Goal: Information Seeking & Learning: Check status

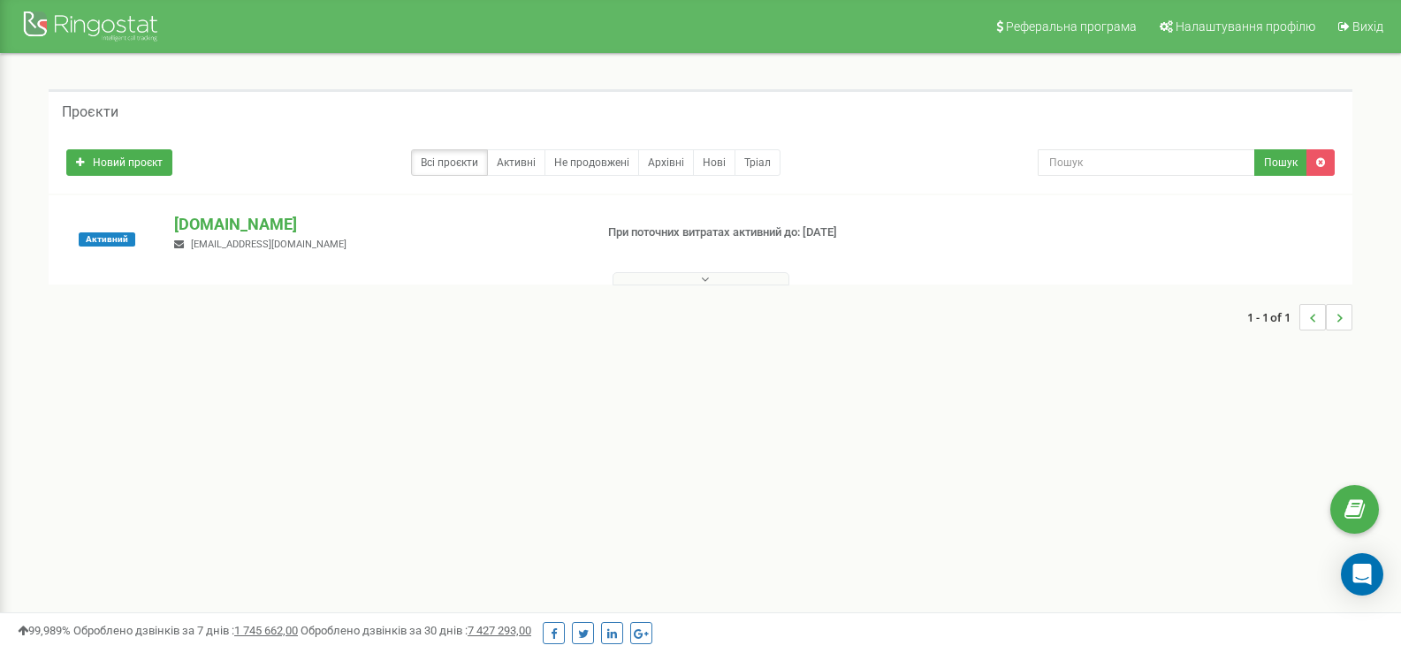
click at [650, 281] on button at bounding box center [700, 278] width 177 height 13
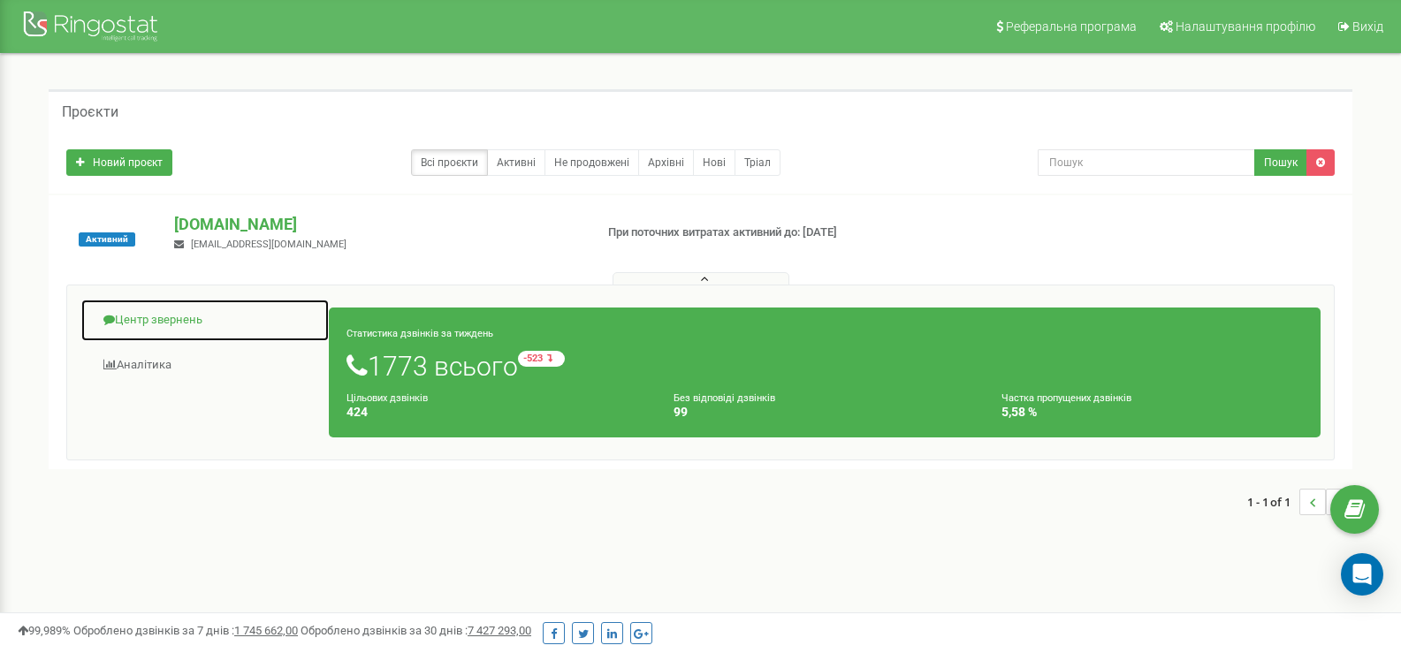
click at [158, 312] on link "Центр звернень" at bounding box center [204, 320] width 249 height 43
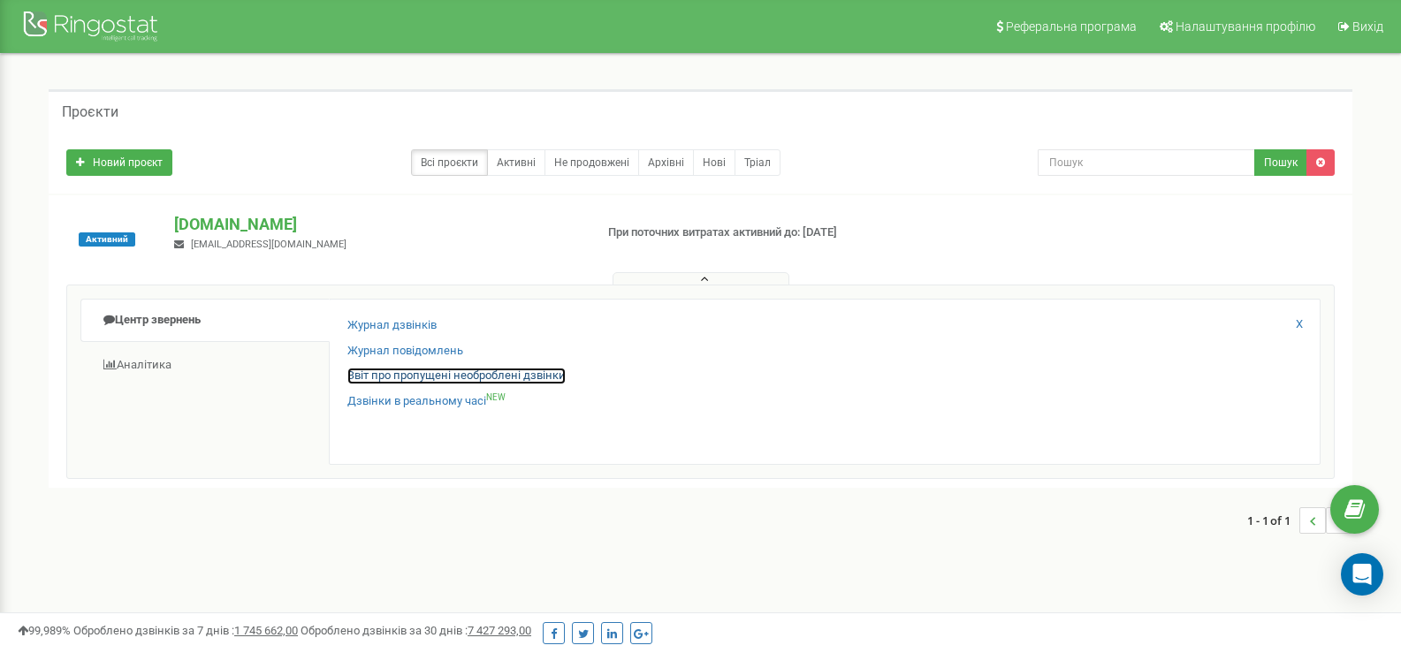
click at [390, 376] on link "Звіт про пропущені необроблені дзвінки" at bounding box center [456, 376] width 218 height 17
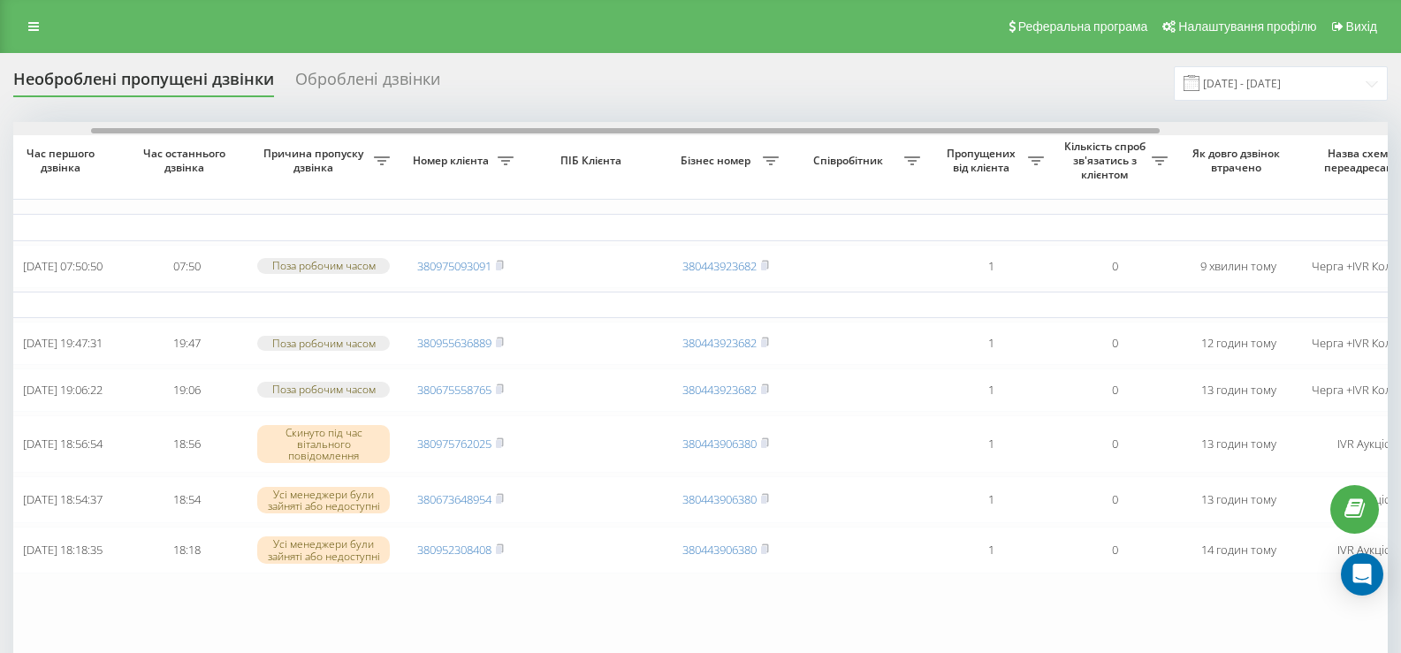
scroll to position [0, 110]
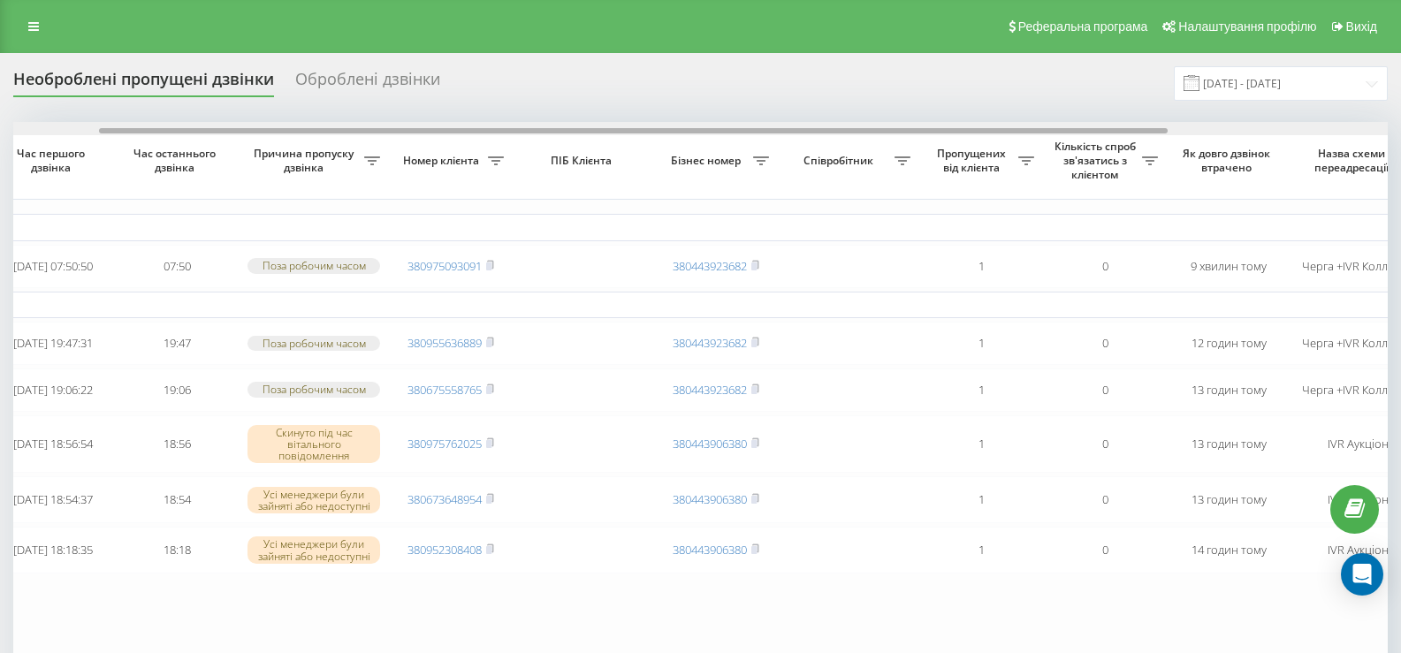
drag, startPoint x: 954, startPoint y: 129, endPoint x: 1039, endPoint y: 140, distance: 86.4
click at [1039, 140] on div "Обрати всі Час першого дзвінка Час останнього дзвінка Причина пропуску дзвінка …" at bounding box center [700, 411] width 1374 height 579
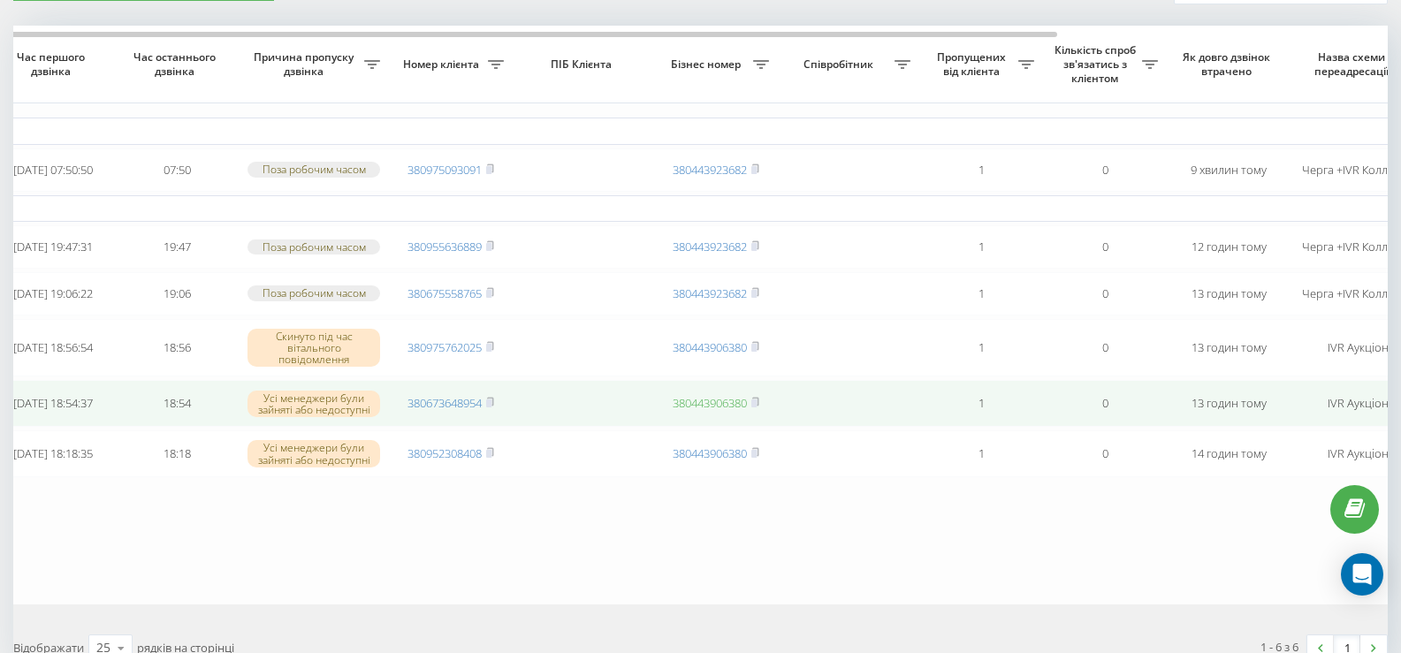
scroll to position [0, 0]
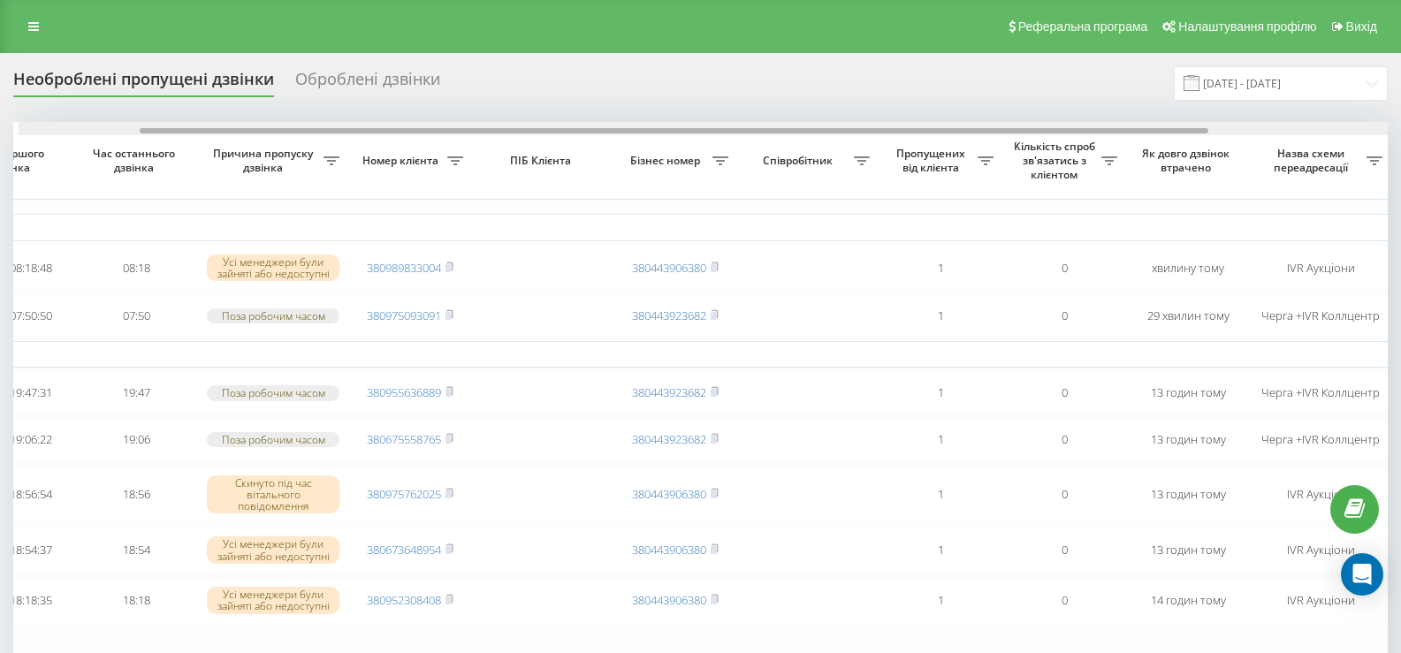
scroll to position [0, 156]
drag, startPoint x: 668, startPoint y: 132, endPoint x: 790, endPoint y: 149, distance: 123.2
click at [790, 149] on div "Обрати всі Час першого дзвінка Час останнього дзвінка Причина пропуску дзвінка …" at bounding box center [700, 436] width 1374 height 628
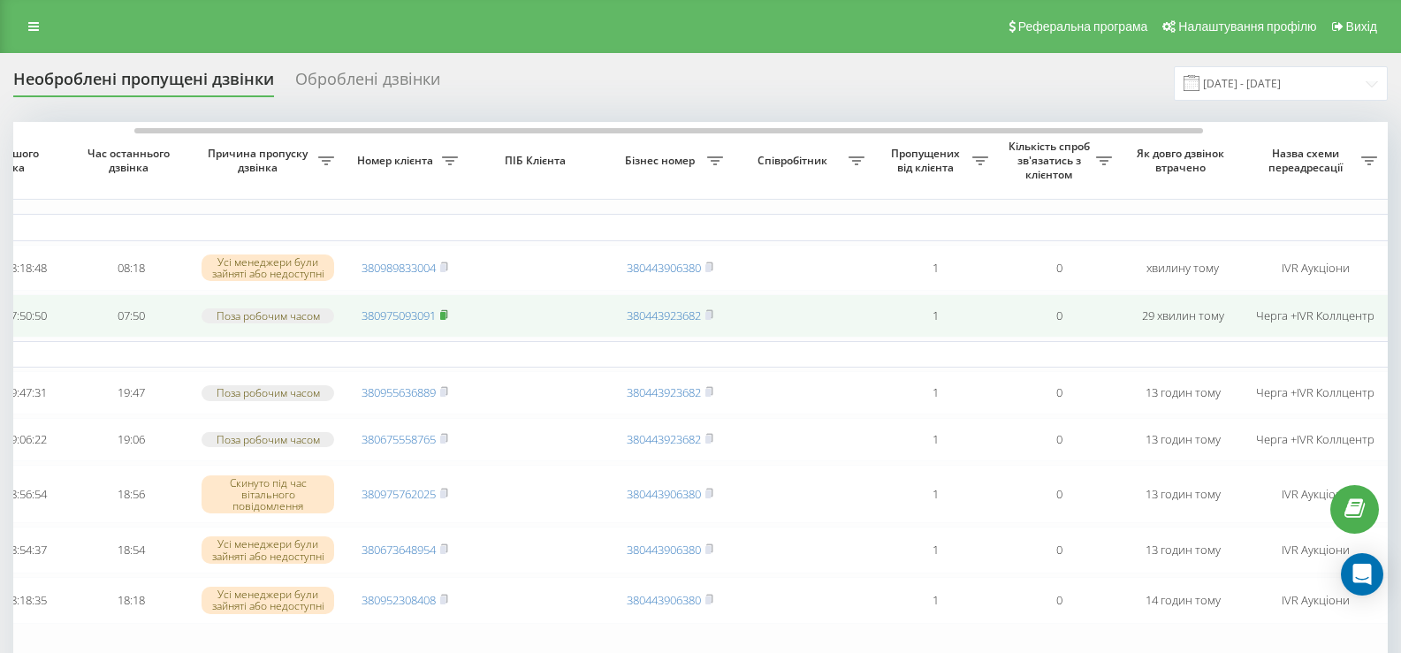
click at [445, 320] on rect at bounding box center [442, 316] width 5 height 8
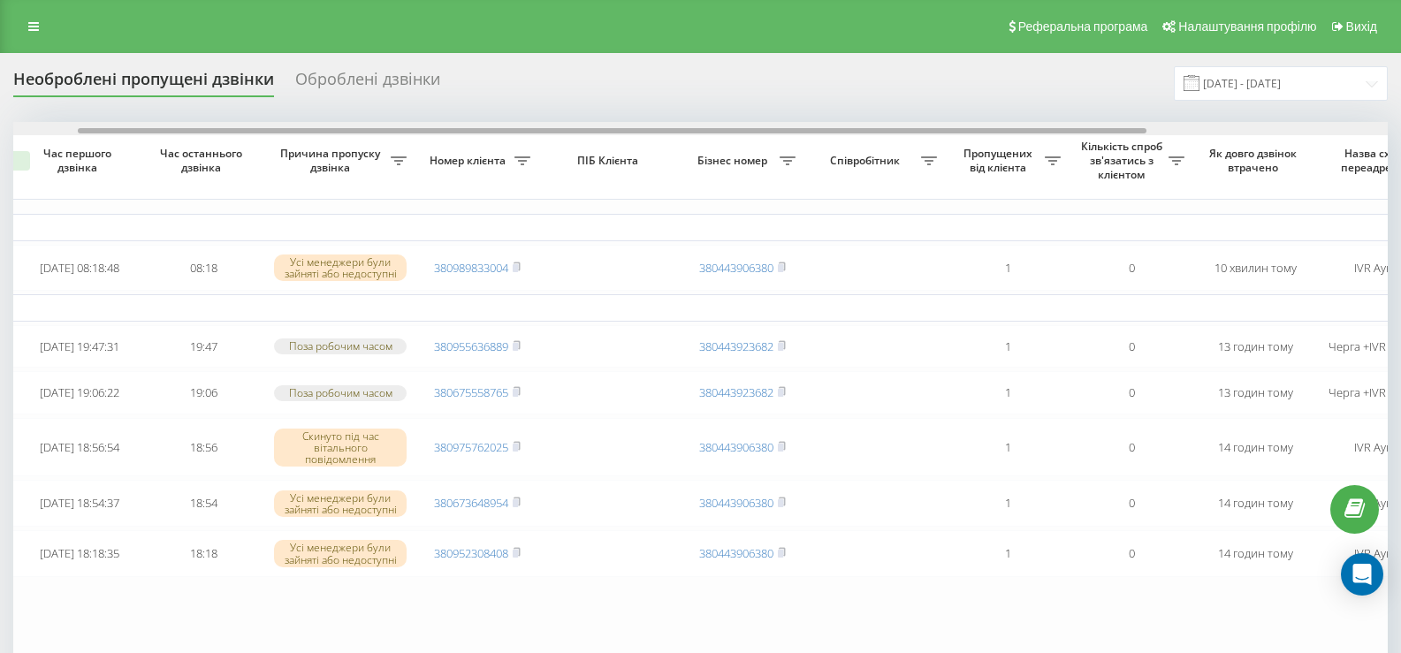
scroll to position [0, 90]
drag, startPoint x: 871, startPoint y: 129, endPoint x: 936, endPoint y: 142, distance: 66.7
click at [936, 142] on div "Обрати всі Час першого дзвінка Час останнього дзвінка Причина пропуску дзвінка …" at bounding box center [700, 413] width 1374 height 582
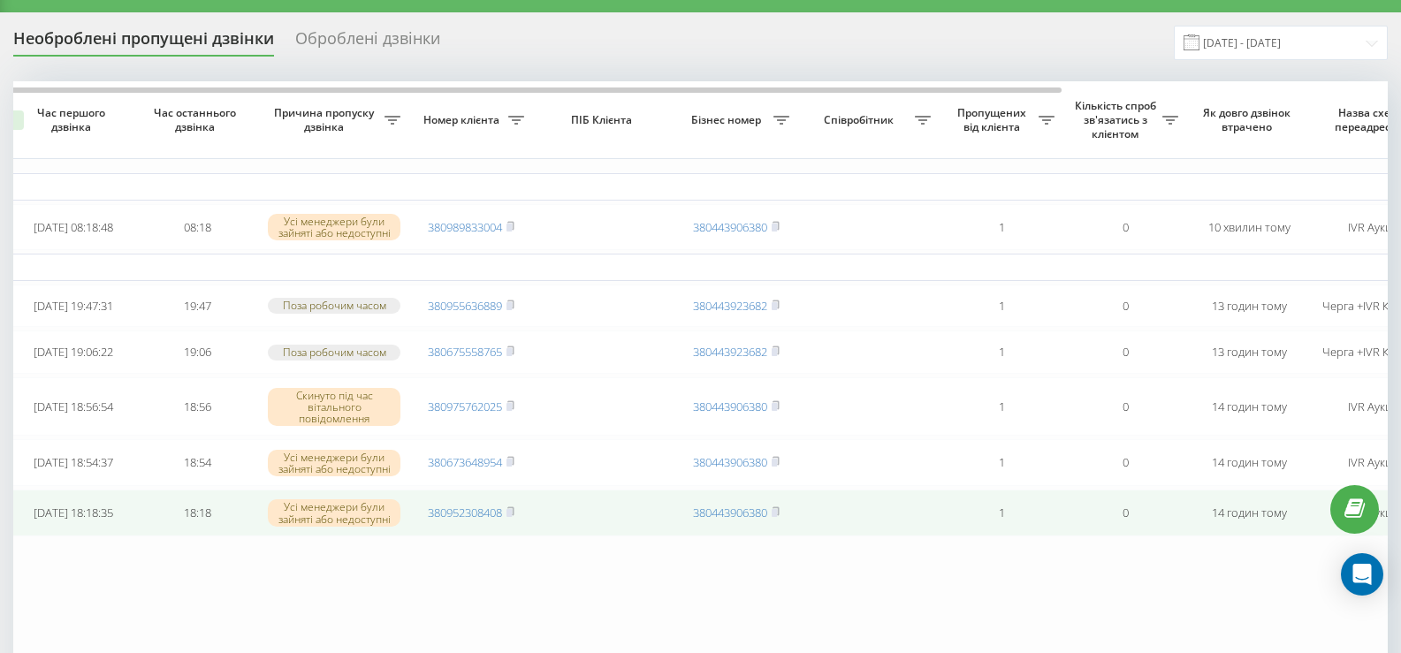
scroll to position [0, 0]
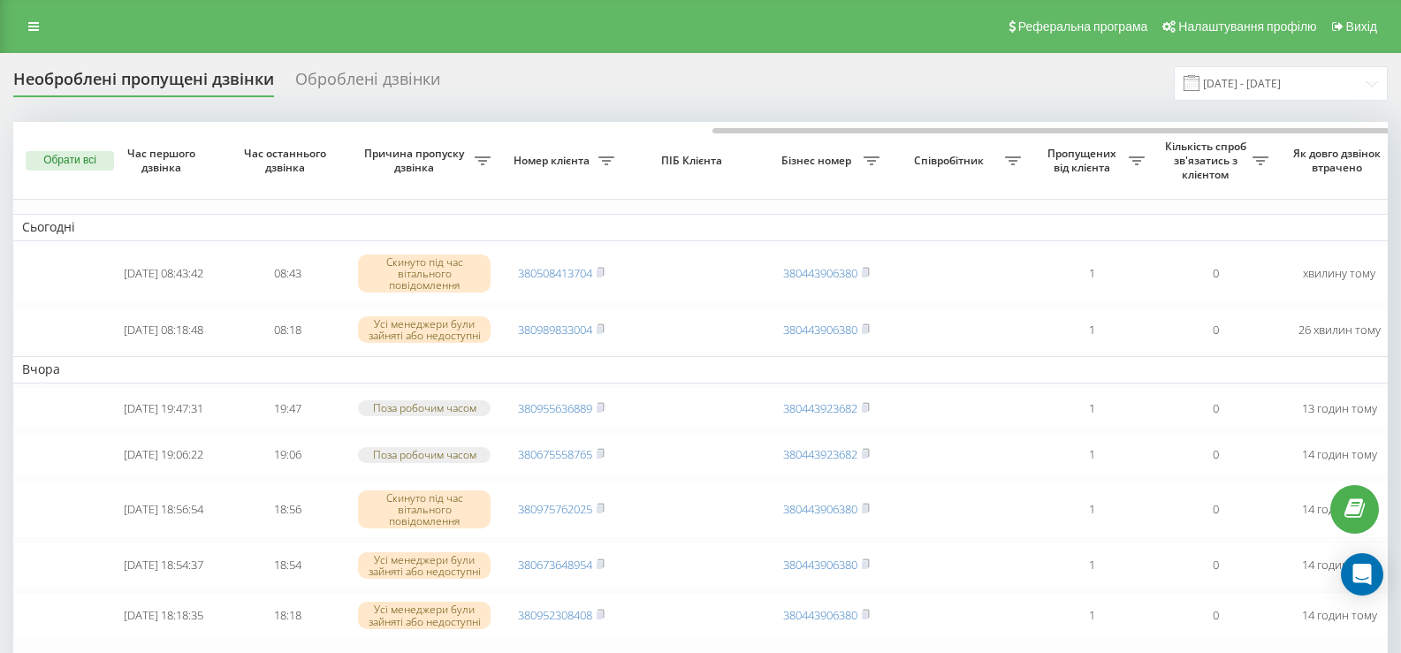
scroll to position [0, 393]
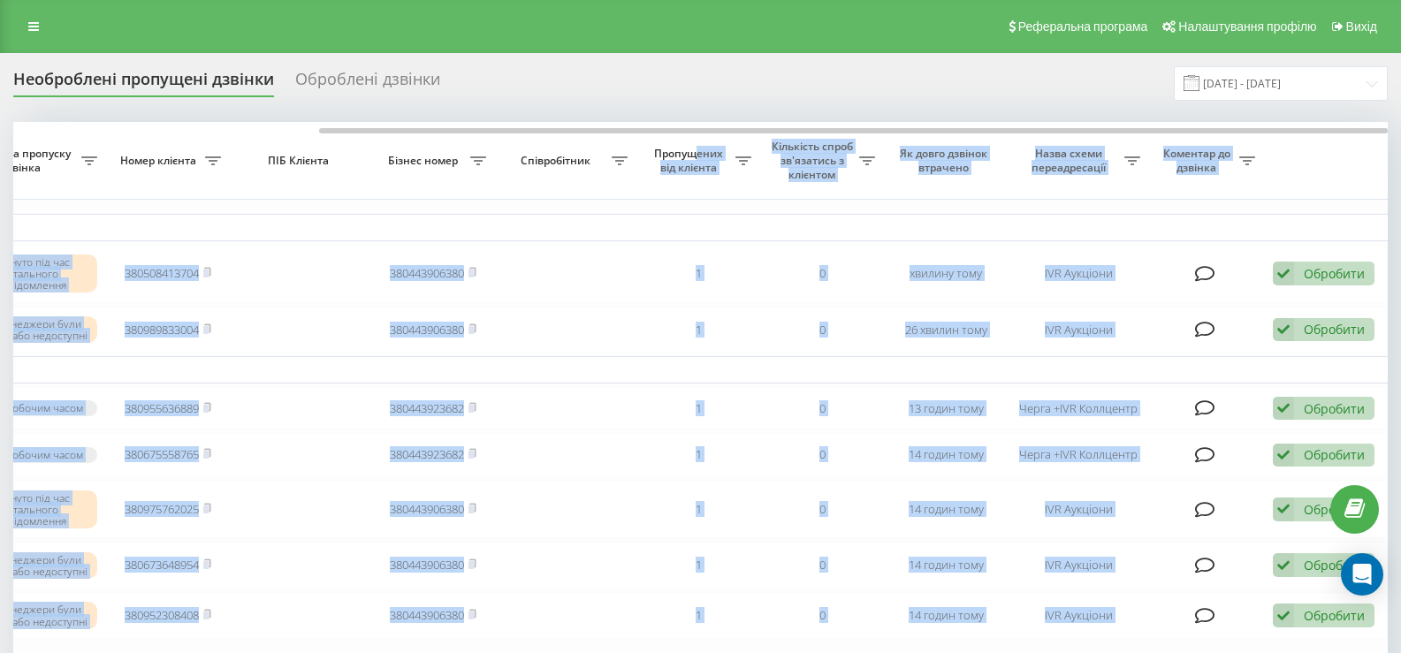
drag, startPoint x: 612, startPoint y: 127, endPoint x: 692, endPoint y: 144, distance: 82.2
click at [692, 144] on div "Обрати всі Час першого дзвінка Час останнього дзвінка Причина пропуску дзвінка …" at bounding box center [700, 443] width 1374 height 643
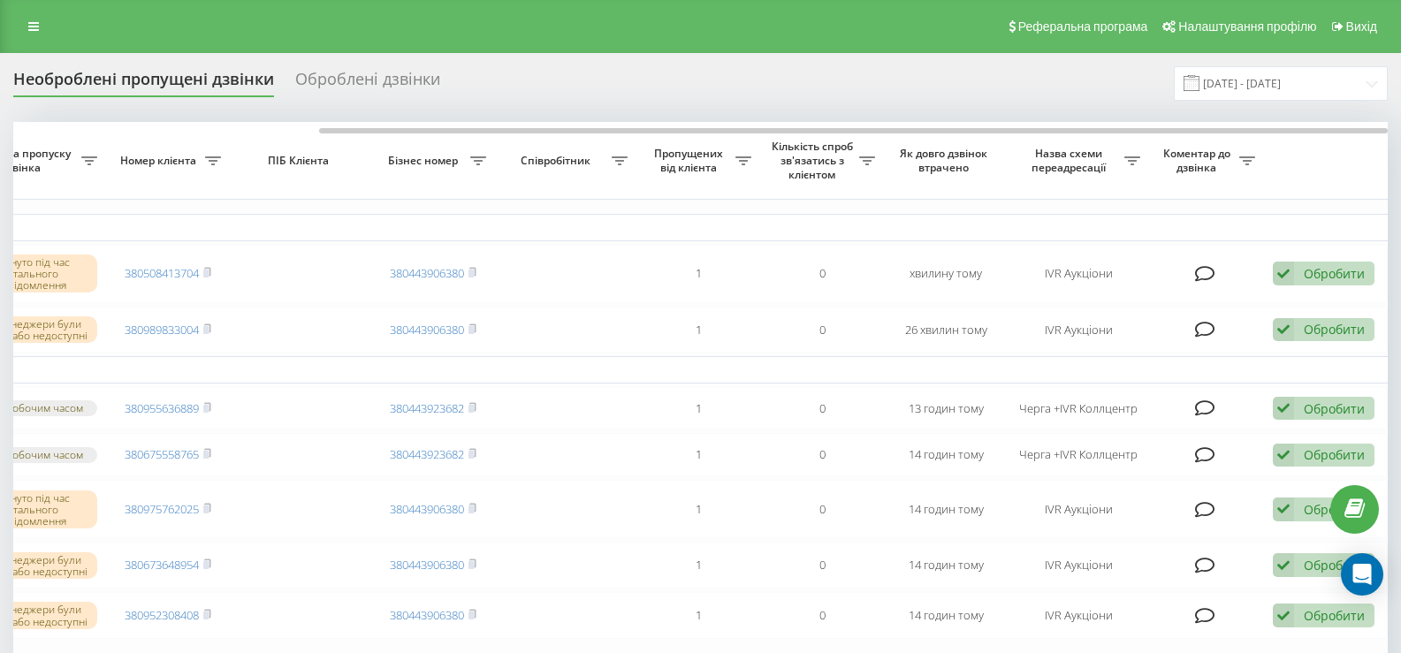
click at [551, 98] on div "Необроблені пропущені дзвінки Оброблені дзвінки 23.08.2025 - 23.09.2025" at bounding box center [700, 83] width 1374 height 34
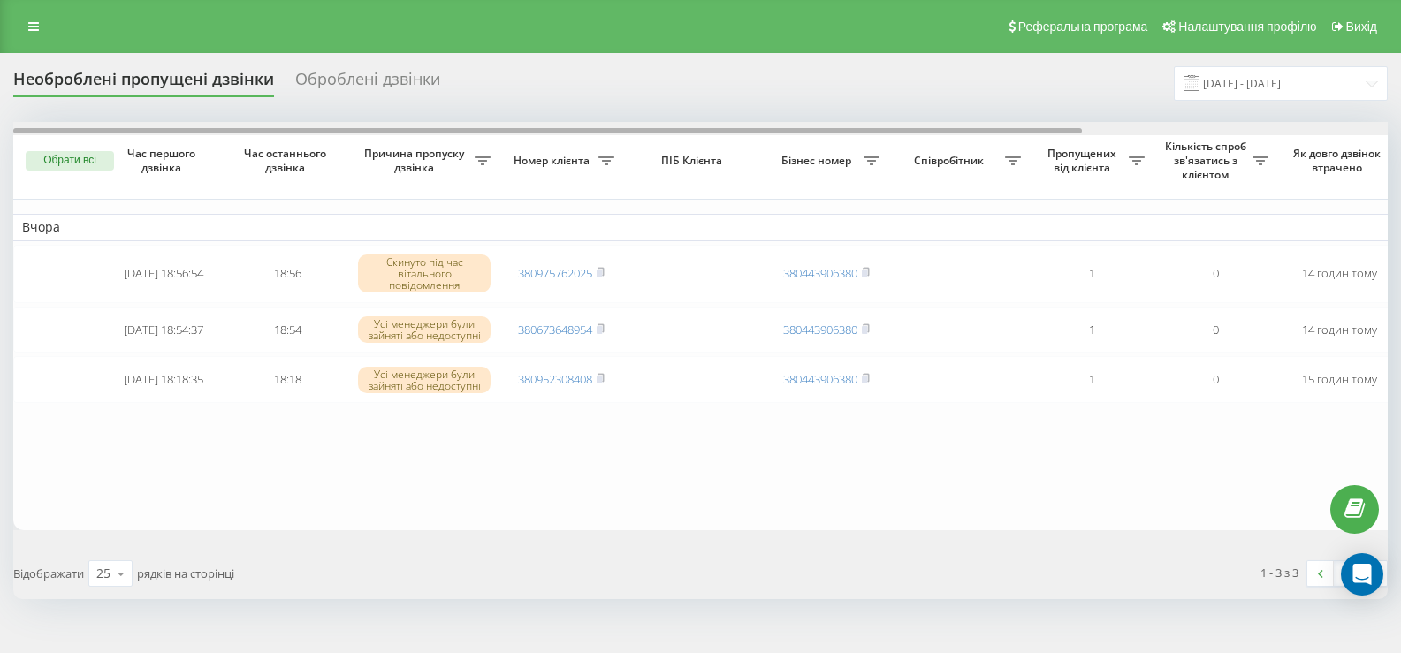
drag, startPoint x: 633, startPoint y: 129, endPoint x: 450, endPoint y: 110, distance: 184.0
click at [558, 158] on div "Обрати всі Час першого дзвінка Час останнього дзвінка Причина пропуску дзвінка …" at bounding box center [700, 326] width 1374 height 408
